Goal: Find specific page/section: Find specific page/section

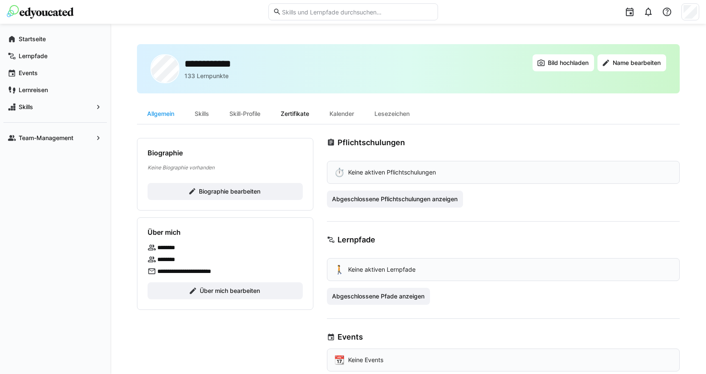
click at [292, 115] on div "Zertifikate" at bounding box center [295, 114] width 49 height 20
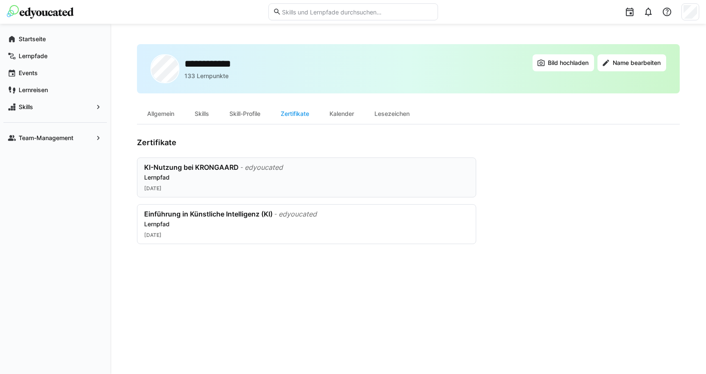
click at [238, 184] on div "KI-Nutzung bei KRONGAARD - edyoucated Lernpfad [DATE]" at bounding box center [306, 177] width 325 height 29
click at [260, 180] on div "Lernpfad" at bounding box center [306, 177] width 325 height 8
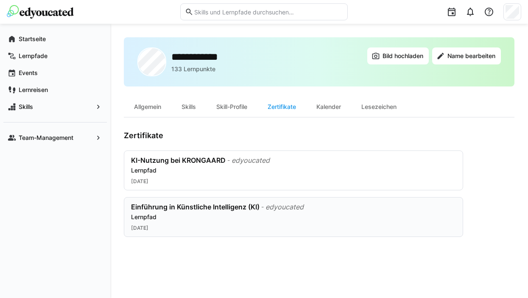
click at [183, 212] on div "Einführung in Künstliche Intelligenz (KI) - edyoucated Lernpfad" at bounding box center [293, 212] width 325 height 19
